Goal: Task Accomplishment & Management: Use online tool/utility

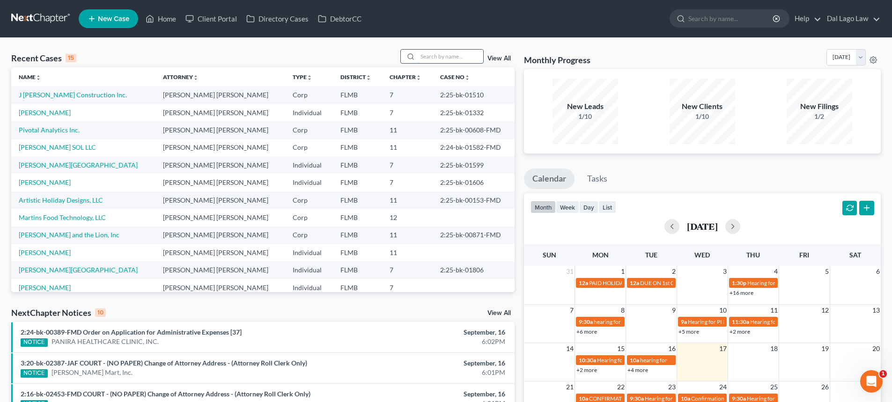
click at [451, 57] on input "search" at bounding box center [451, 57] width 66 height 14
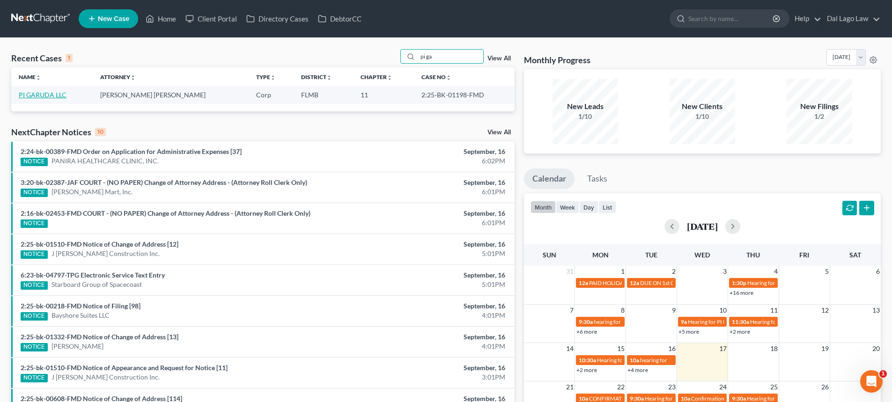
type input "pi ga"
click at [60, 96] on link "PI GARUDA LLC" at bounding box center [43, 95] width 48 height 8
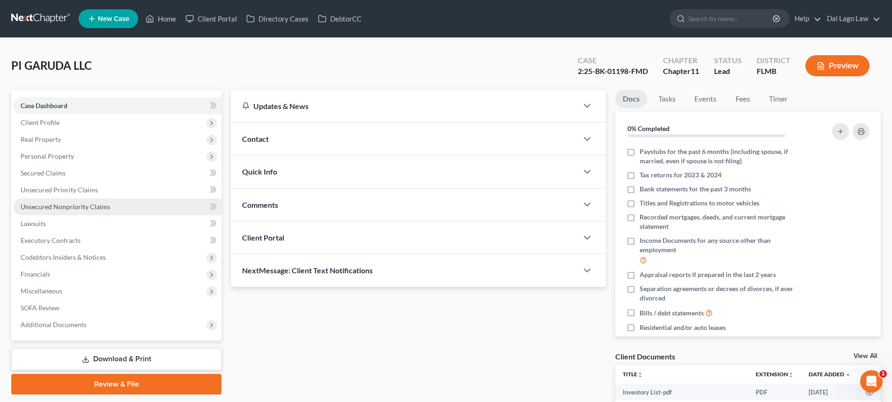
click at [64, 199] on link "Unsecured Nonpriority Claims" at bounding box center [117, 207] width 208 height 17
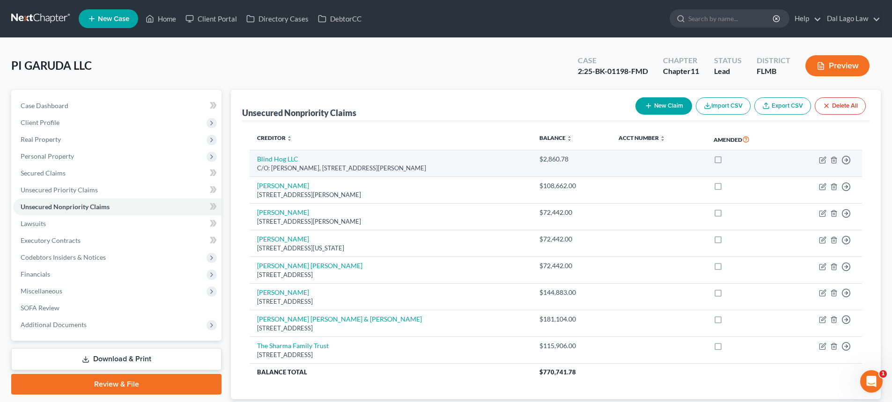
drag, startPoint x: 493, startPoint y: 167, endPoint x: 319, endPoint y: 171, distance: 174.3
click at [319, 171] on div "C/O: [PERSON_NAME], [STREET_ADDRESS][PERSON_NAME]" at bounding box center [390, 168] width 267 height 9
copy div "[STREET_ADDRESS][PERSON_NAME]"
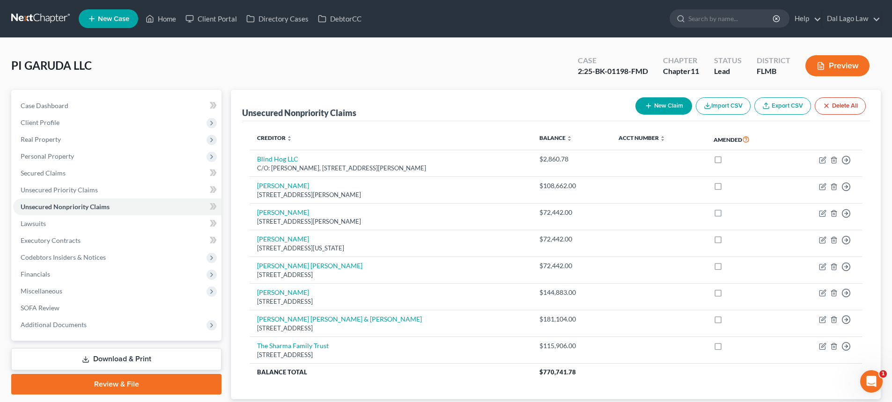
click at [449, 134] on th "Creditor expand_more expand_less unfold_more" at bounding box center [391, 140] width 282 height 22
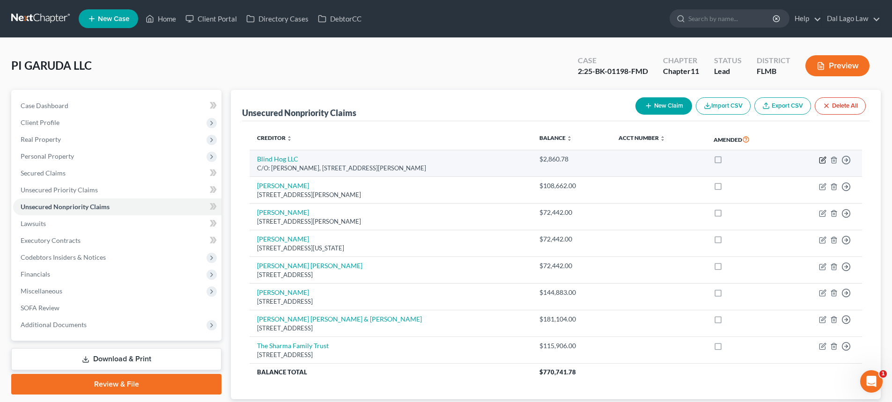
click at [820, 162] on icon "button" at bounding box center [823, 160] width 6 height 6
select select "36"
select select "14"
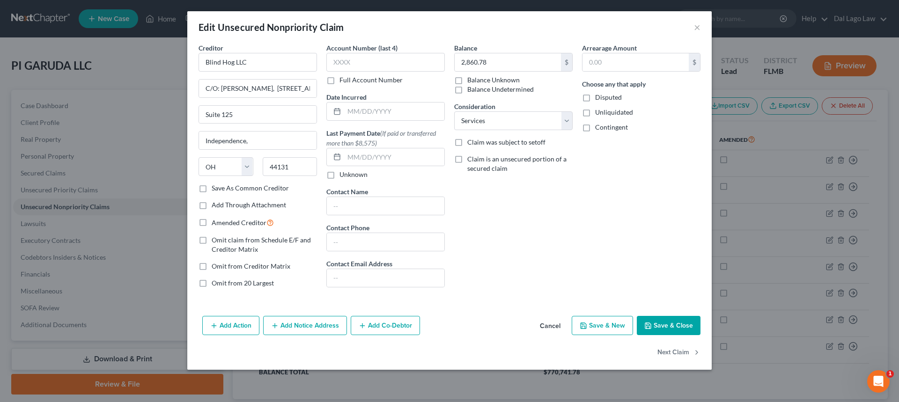
click at [555, 327] on button "Cancel" at bounding box center [551, 326] width 36 height 19
